Goal: Task Accomplishment & Management: Manage account settings

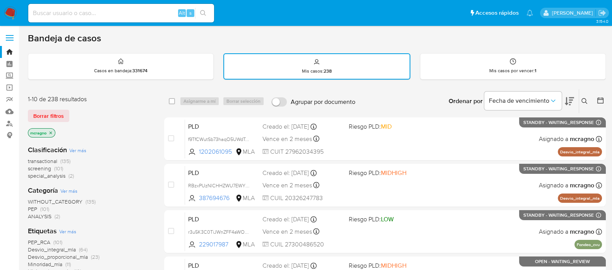
click at [599, 101] on icon at bounding box center [600, 101] width 8 height 8
click at [601, 97] on icon at bounding box center [600, 101] width 8 height 8
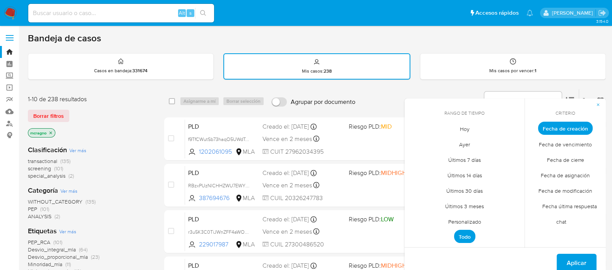
click at [464, 224] on span "Personalizado" at bounding box center [464, 222] width 49 height 16
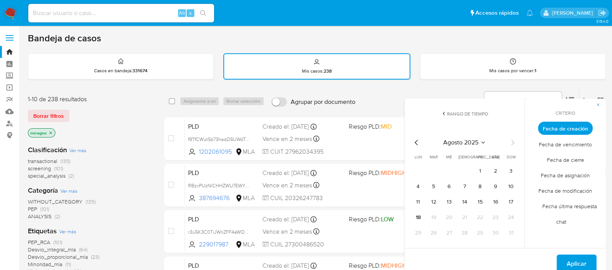
click at [470, 169] on tr "1 2 3" at bounding box center [464, 171] width 105 height 12
click at [479, 171] on button "1" at bounding box center [480, 171] width 12 height 12
click at [403, 224] on div "agosto 2025 agosto 2025 lun lunes mar martes mié miércoles jue jueves vie viern…" at bounding box center [464, 188] width 124 height 122
click at [410, 218] on div "agosto 2025 agosto 2025 lun lunes mar martes mié miércoles jue jueves vie viern…" at bounding box center [464, 188] width 124 height 122
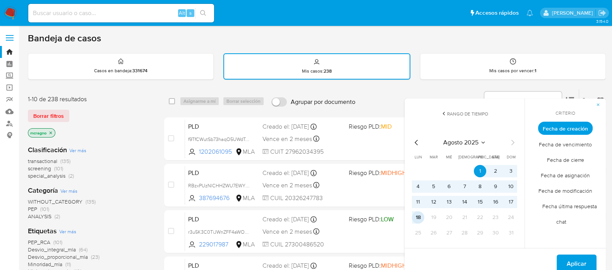
click at [417, 217] on button "18" at bounding box center [418, 218] width 12 height 12
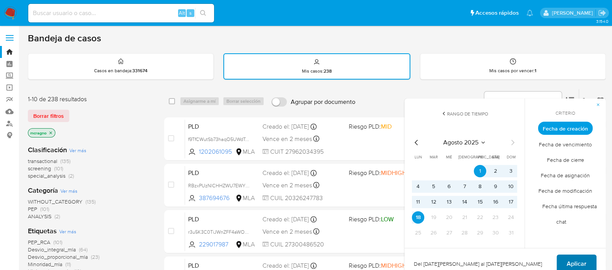
drag, startPoint x: 566, startPoint y: 262, endPoint x: 567, endPoint y: 258, distance: 3.9
click at [567, 262] on button "Aplicar" at bounding box center [576, 264] width 40 height 19
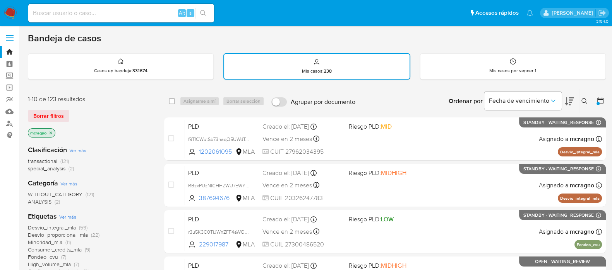
drag, startPoint x: 600, startPoint y: 95, endPoint x: 600, endPoint y: 100, distance: 4.6
click at [600, 96] on div at bounding box center [599, 101] width 14 height 24
click at [600, 100] on icon at bounding box center [600, 101] width 8 height 8
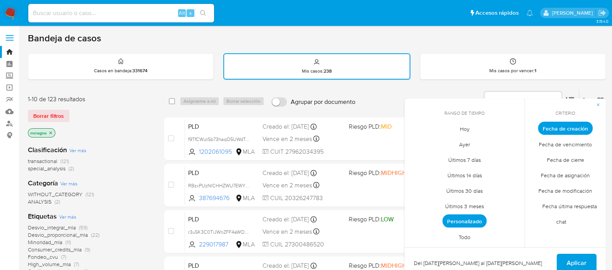
click at [462, 219] on span "Personalizado" at bounding box center [464, 221] width 44 height 13
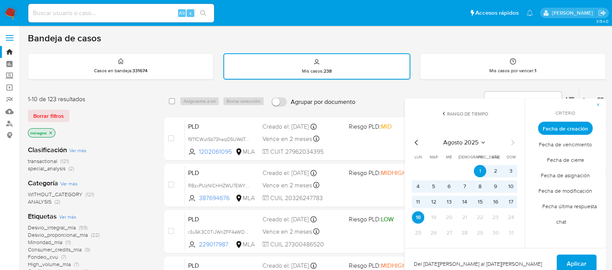
click at [414, 144] on icon "Mes anterior" at bounding box center [416, 142] width 9 height 9
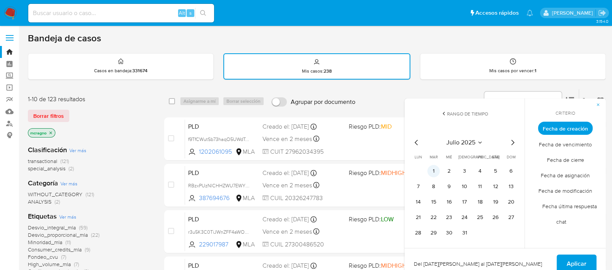
click at [433, 171] on button "1" at bounding box center [433, 171] width 12 height 12
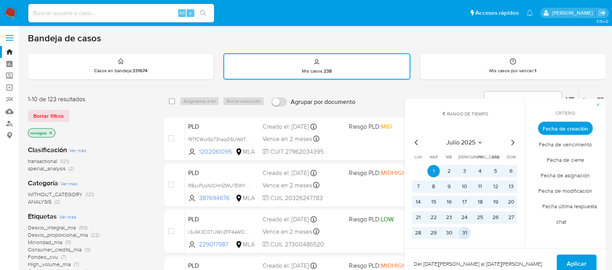
click at [468, 231] on button "31" at bounding box center [464, 233] width 12 height 12
click at [564, 259] on button "Aplicar" at bounding box center [576, 264] width 40 height 19
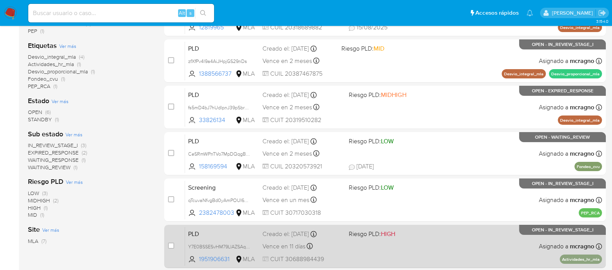
scroll to position [201, 0]
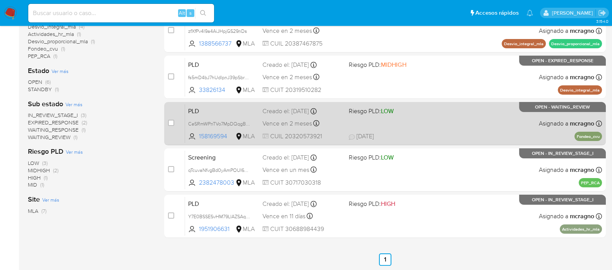
click at [470, 127] on div "PLD CeSRmWPnTVo7MpDQqgBXAm8d 158169594 MLA Riesgo PLD: LOW Creado el: 12/07/202…" at bounding box center [393, 123] width 417 height 39
click at [172, 123] on input "checkbox" at bounding box center [171, 123] width 6 height 6
checkbox input "true"
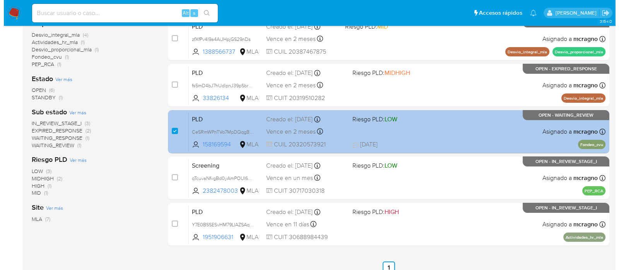
scroll to position [56, 0]
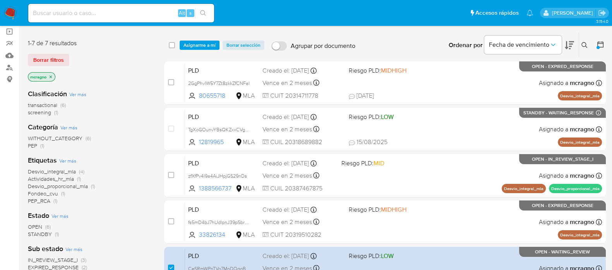
click at [199, 38] on div "select-all-cases-checkbox Asignarme a mí Borrar selección Agrupar por documento…" at bounding box center [384, 45] width 441 height 24
click at [199, 41] on span "Asignarme a mí" at bounding box center [199, 45] width 32 height 8
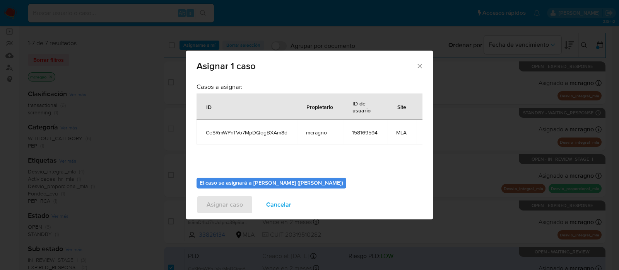
scroll to position [47, 0]
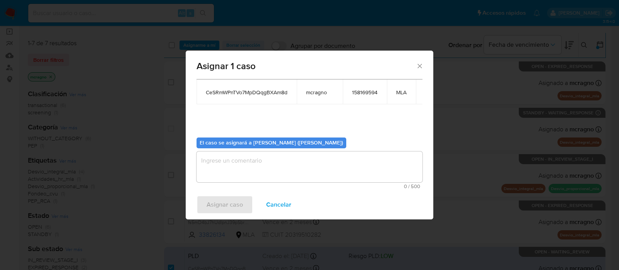
click at [250, 164] on textarea "assign-modal" at bounding box center [310, 167] width 226 height 31
click at [212, 212] on span "Asignar caso" at bounding box center [225, 205] width 36 height 17
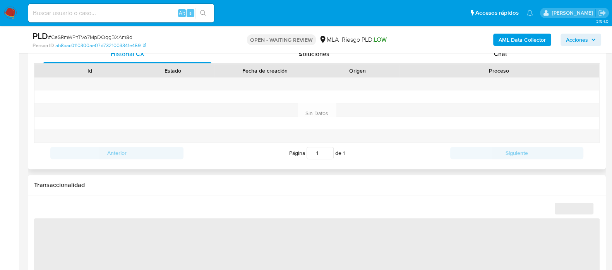
scroll to position [338, 0]
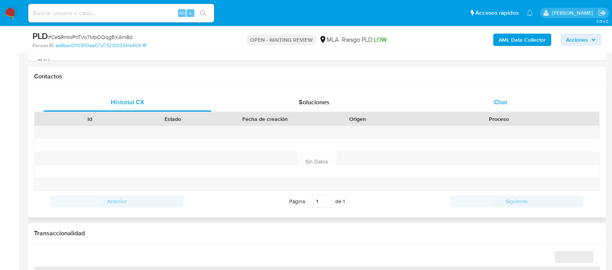
click at [517, 105] on div "Chat" at bounding box center [500, 102] width 168 height 19
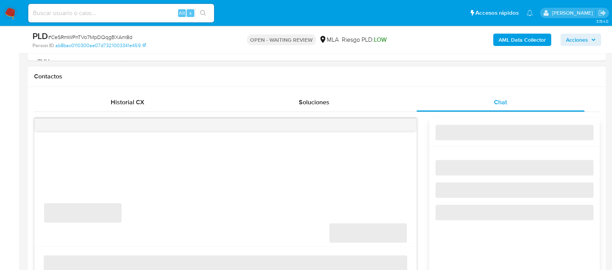
select select "10"
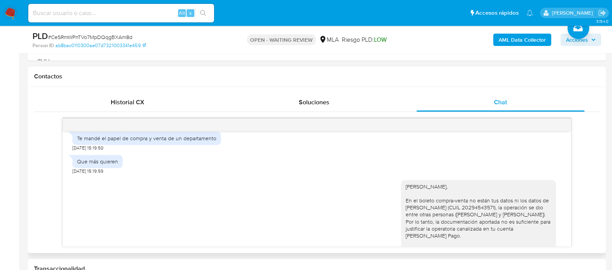
scroll to position [417, 0]
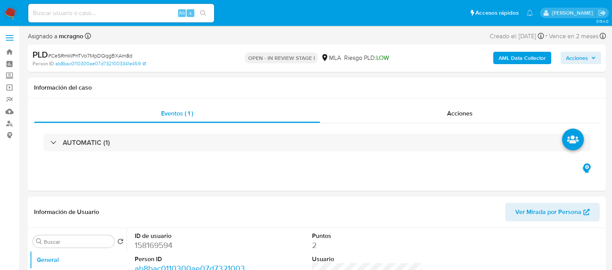
select select "10"
